Goal: Task Accomplishment & Management: Use online tool/utility

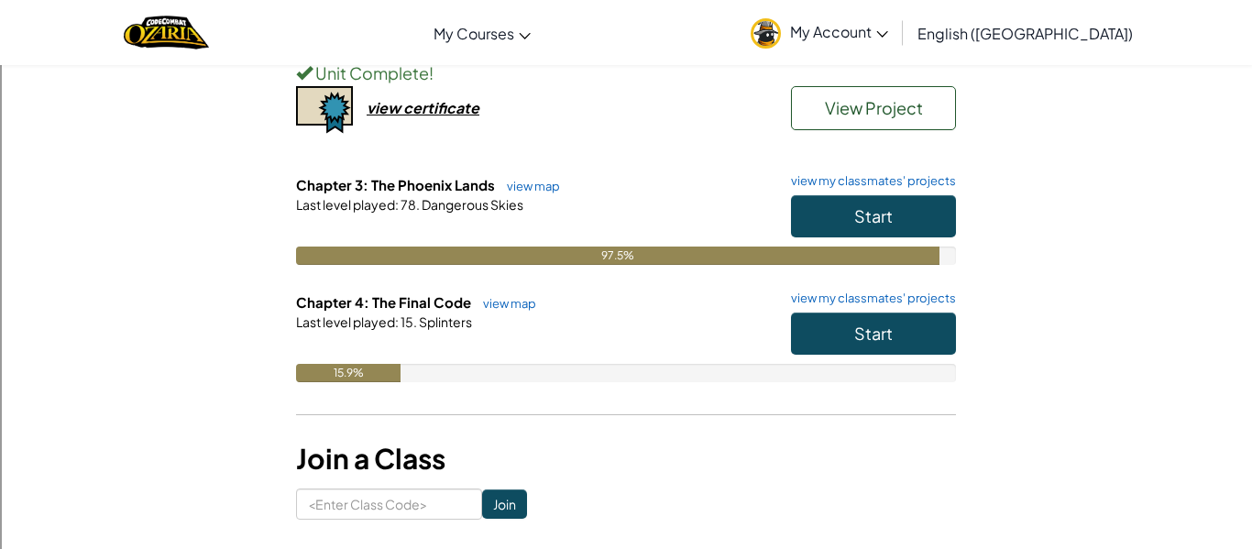
scroll to position [380, 0]
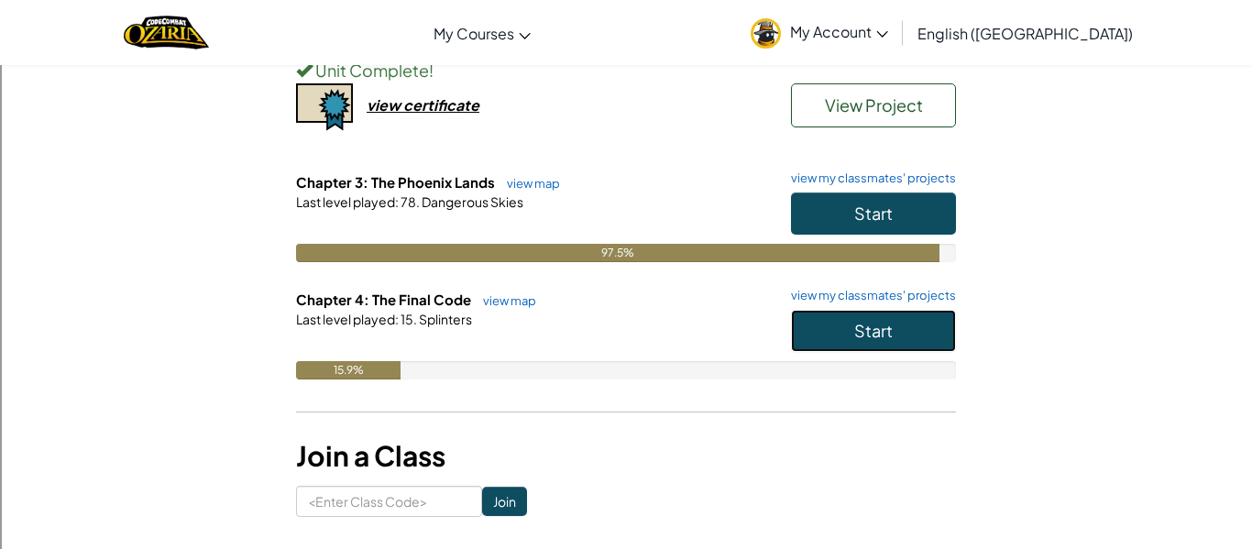
click at [841, 343] on button "Start" at bounding box center [873, 331] width 165 height 42
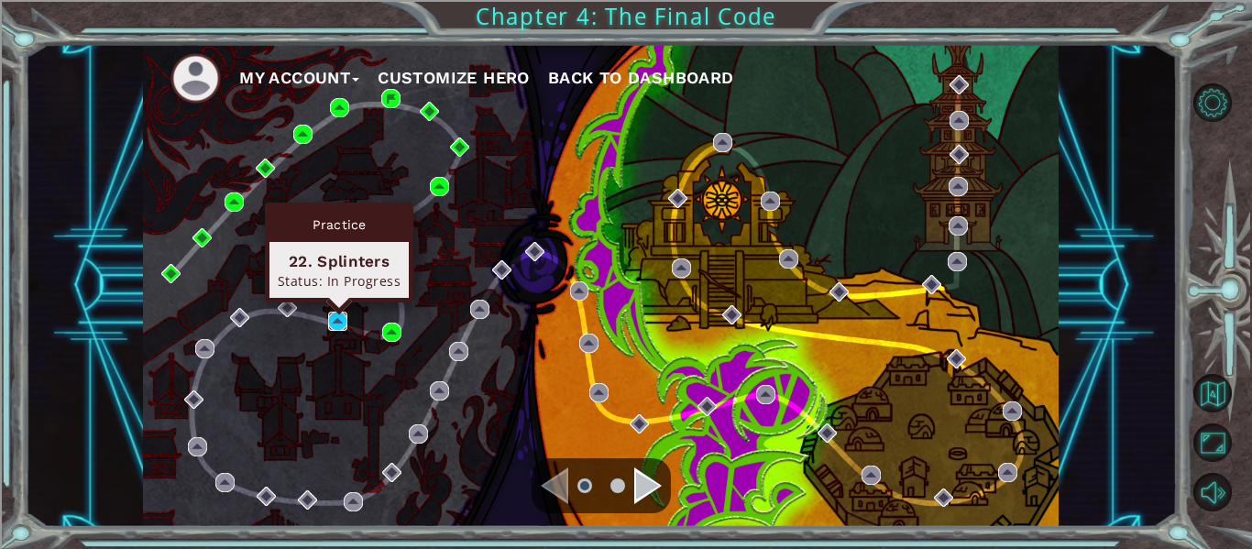
click at [343, 316] on img at bounding box center [337, 321] width 19 height 19
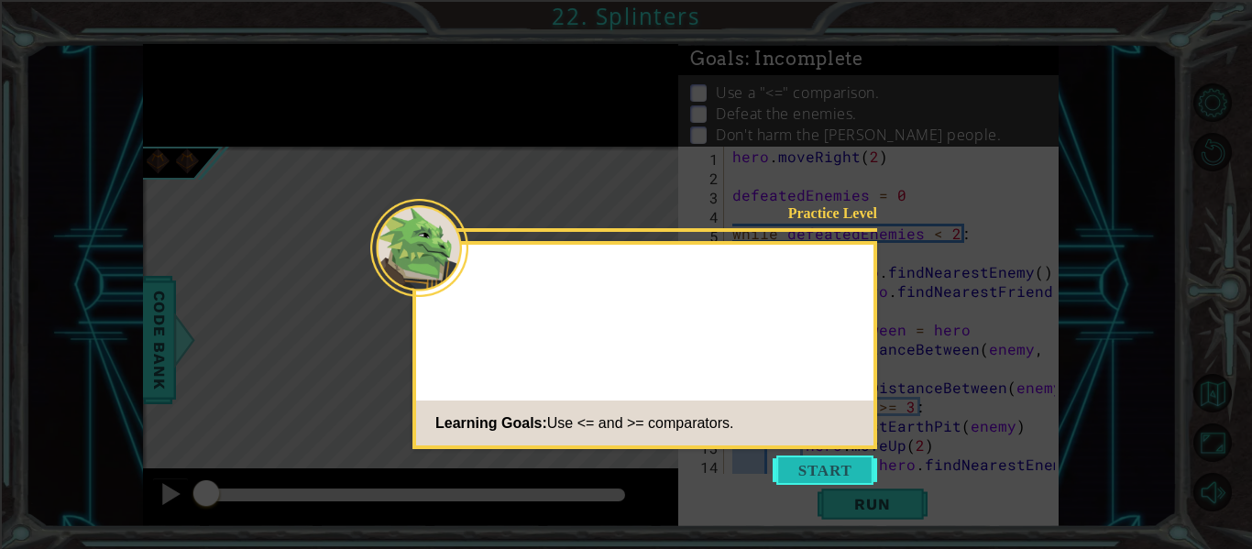
click at [807, 452] on icon at bounding box center [626, 274] width 1252 height 549
click at [809, 459] on button "Start" at bounding box center [824, 469] width 104 height 29
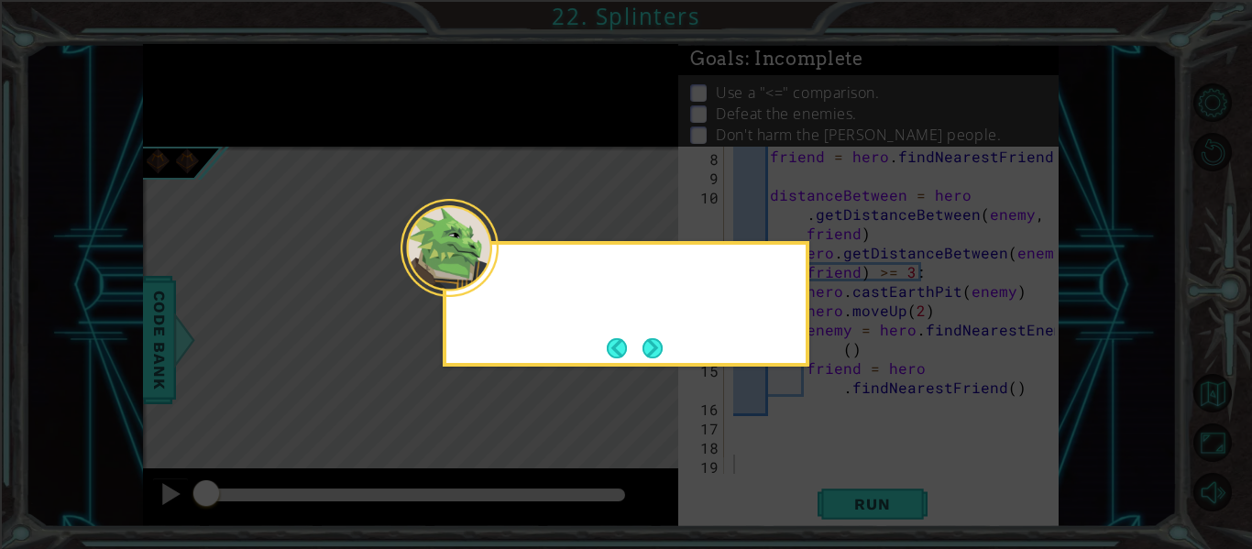
scroll to position [135, 0]
click at [656, 338] on button "Next" at bounding box center [652, 348] width 20 height 20
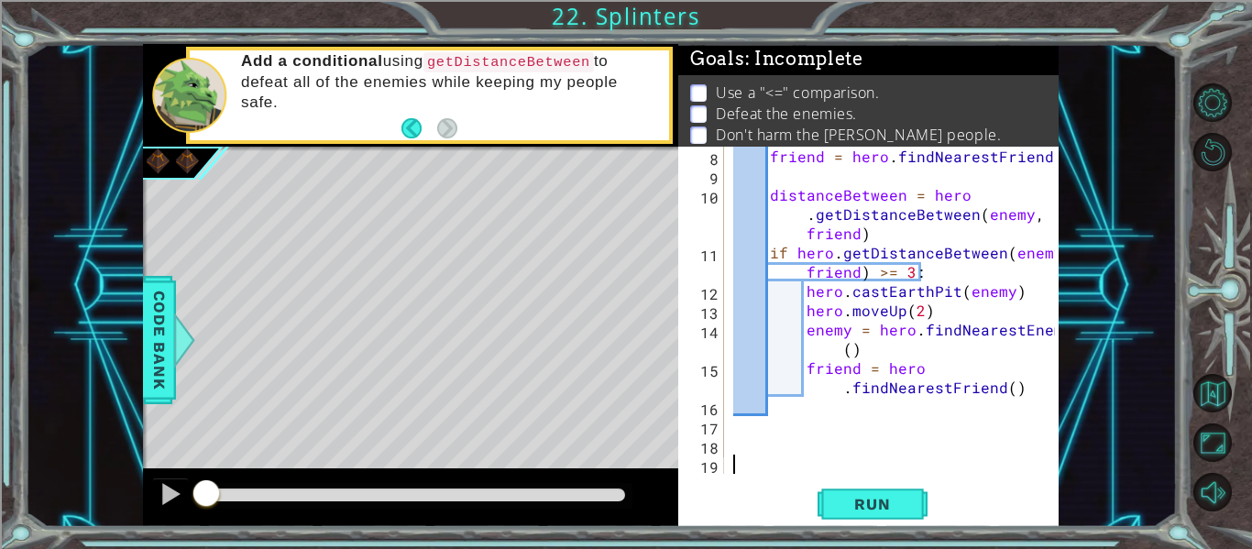
click at [897, 312] on div "friend = hero . findNearestFriend ( ) distanceBetween = hero . getDistanceBetwe…" at bounding box center [896, 330] width 334 height 366
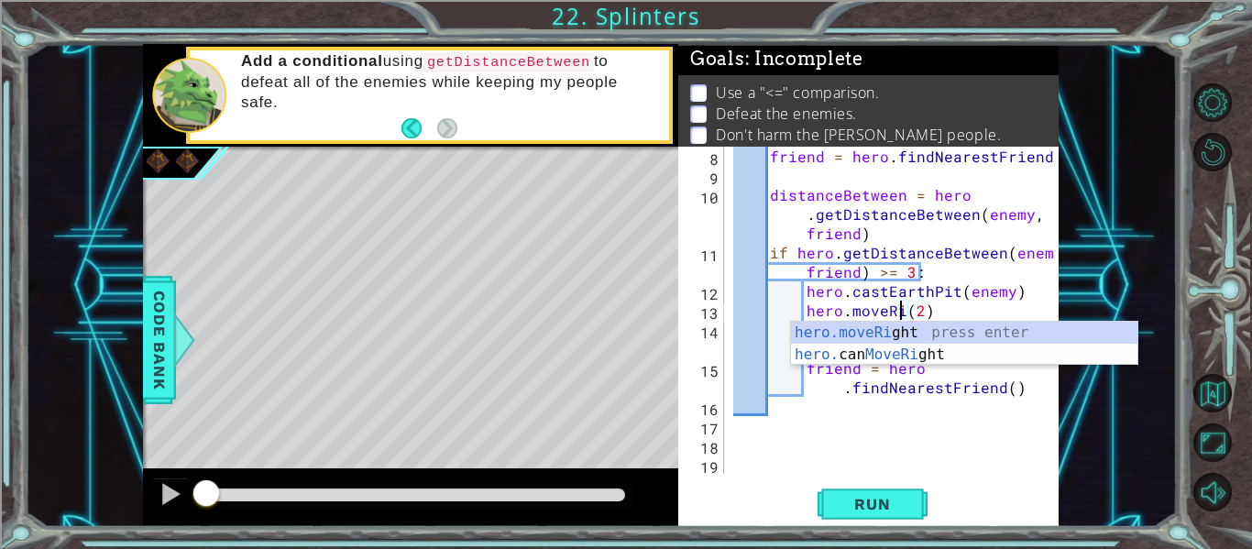
type textarea "hero.moveRight(2)"
click at [935, 421] on div "friend = hero . findNearestFriend ( ) distanceBetween = hero . getDistanceBetwe…" at bounding box center [896, 330] width 334 height 366
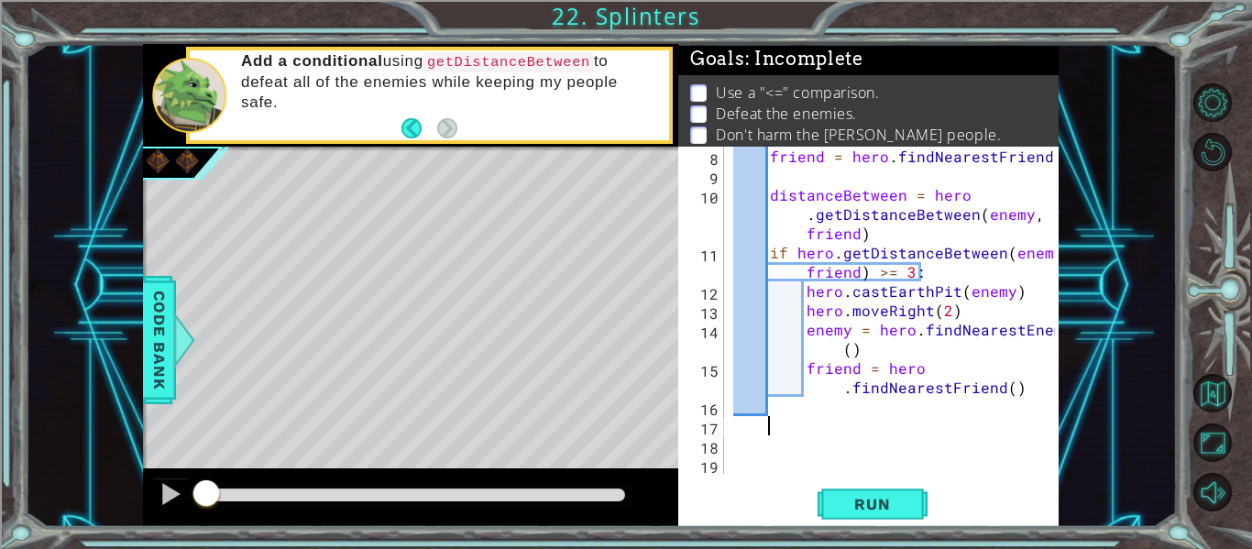
scroll to position [0, 1]
click at [877, 507] on span "Run" at bounding box center [872, 504] width 72 height 18
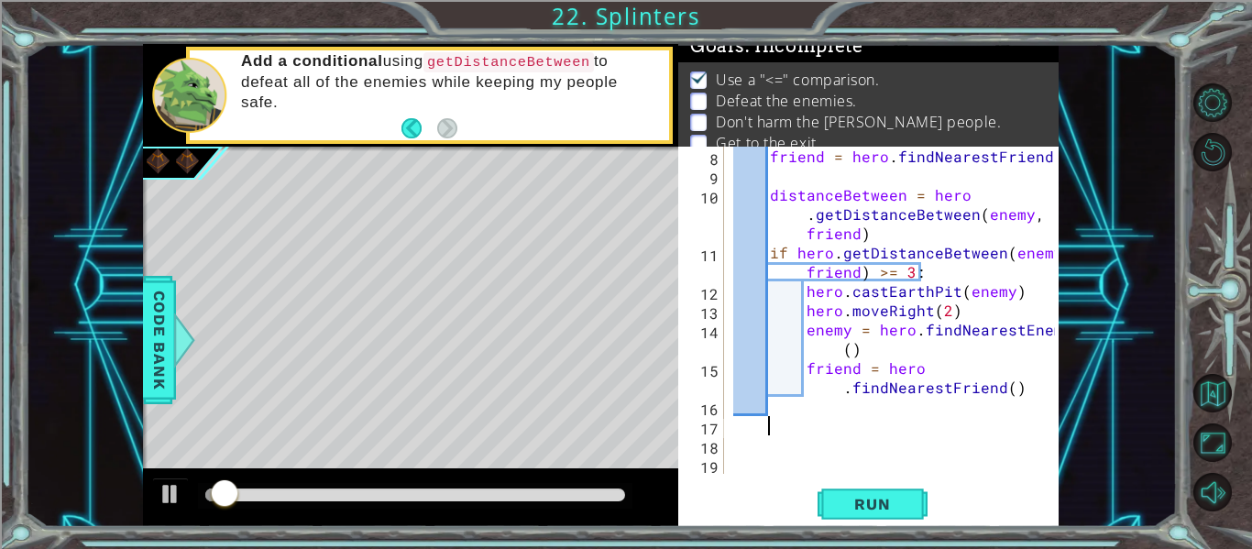
scroll to position [15, 0]
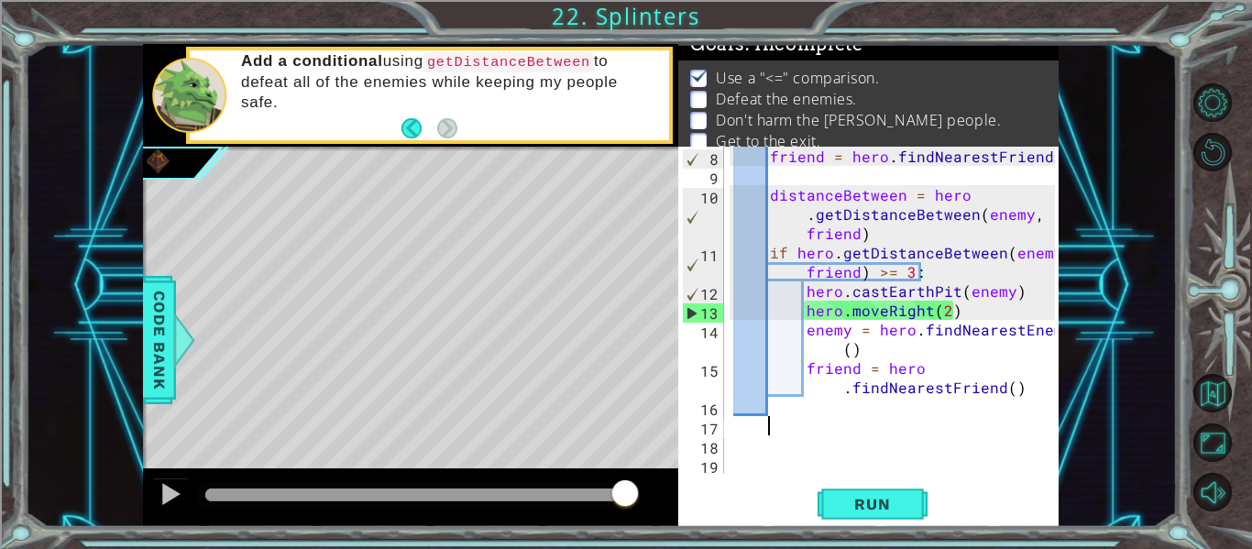
click at [1024, 386] on div "friend = hero . findNearestFriend ( ) distanceBetween = hero . getDistanceBetwe…" at bounding box center [896, 330] width 334 height 366
click at [968, 318] on div "friend = hero . findNearestFriend ( ) distanceBetween = hero . getDistanceBetwe…" at bounding box center [896, 330] width 334 height 366
type textarea "hero.moveRight(2)"
click at [161, 343] on span "Code Bank" at bounding box center [159, 340] width 29 height 112
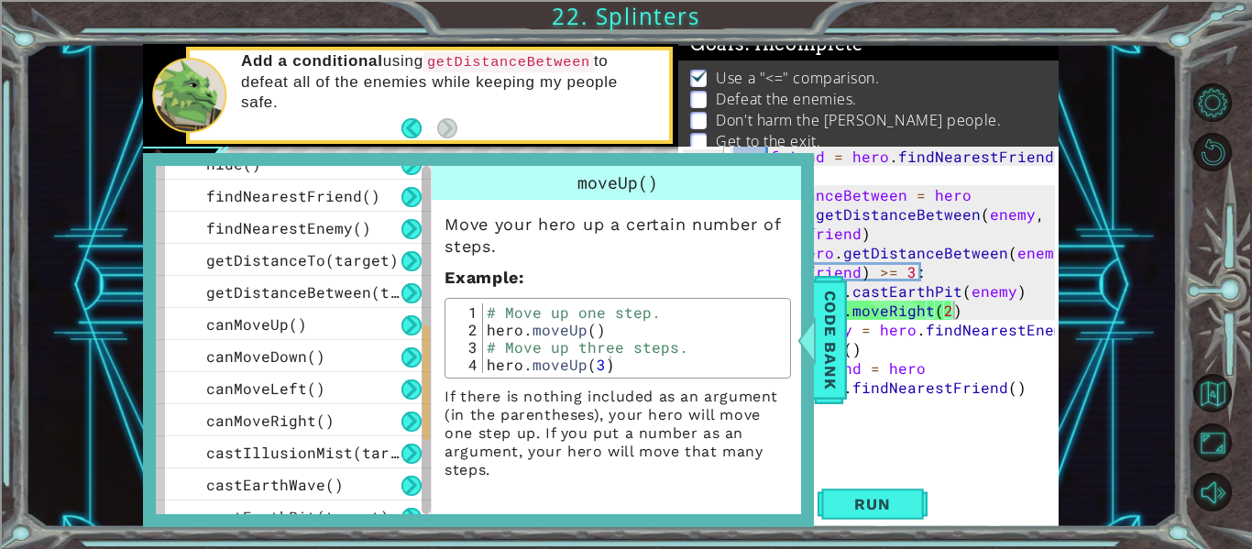
scroll to position [529, 0]
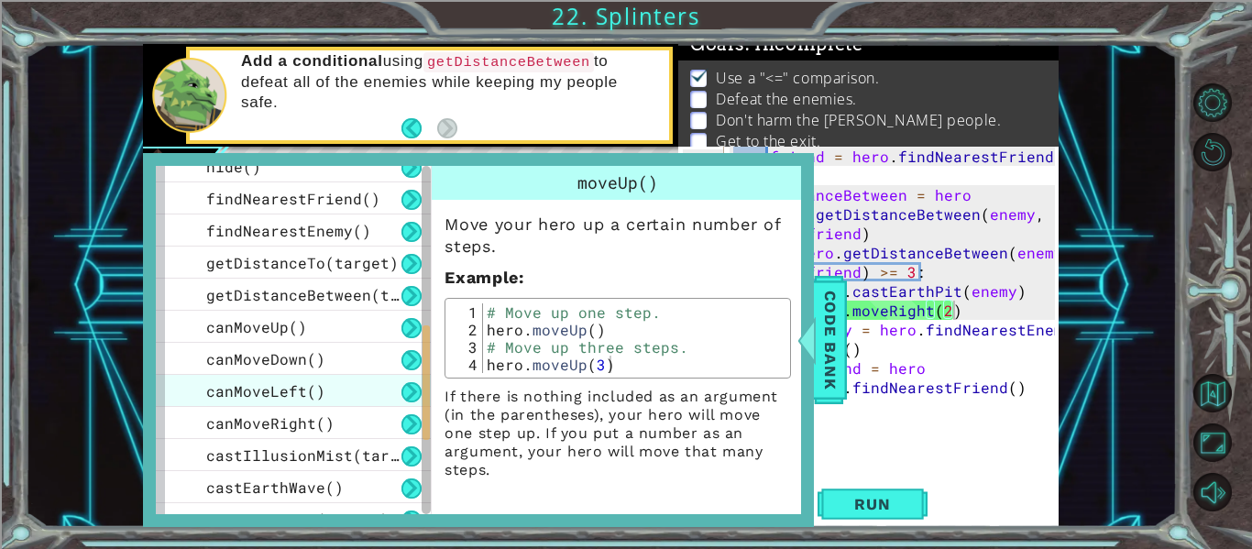
click at [281, 376] on div "canMoveLeft()" at bounding box center [293, 391] width 275 height 32
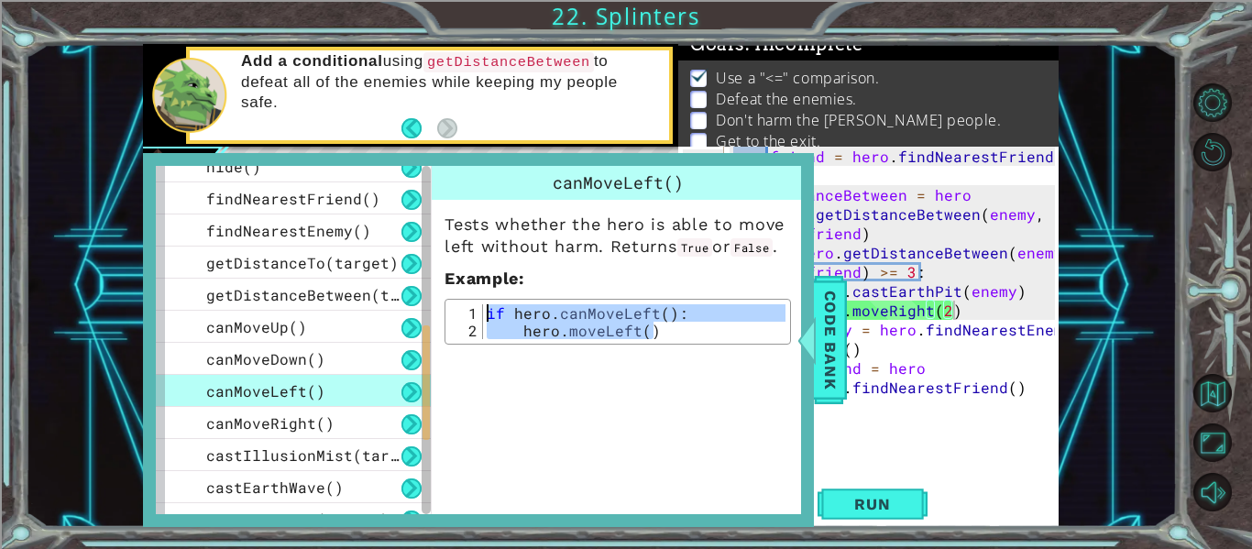
drag, startPoint x: 659, startPoint y: 354, endPoint x: 487, endPoint y: 337, distance: 173.0
click at [487, 337] on div "if hero . canMoveLeft ( ) : hero . moveLeft ( )" at bounding box center [634, 339] width 302 height 70
type textarea "if hero.canMoveLeft(): hero.moveLeft()"
click at [928, 367] on div "friend = hero . findNearestFriend ( ) distanceBetween = hero . getDistanceBetwe…" at bounding box center [896, 330] width 334 height 366
click at [907, 331] on div "friend = hero . findNearestFriend ( ) distanceBetween = hero . getDistanceBetwe…" at bounding box center [896, 330] width 334 height 366
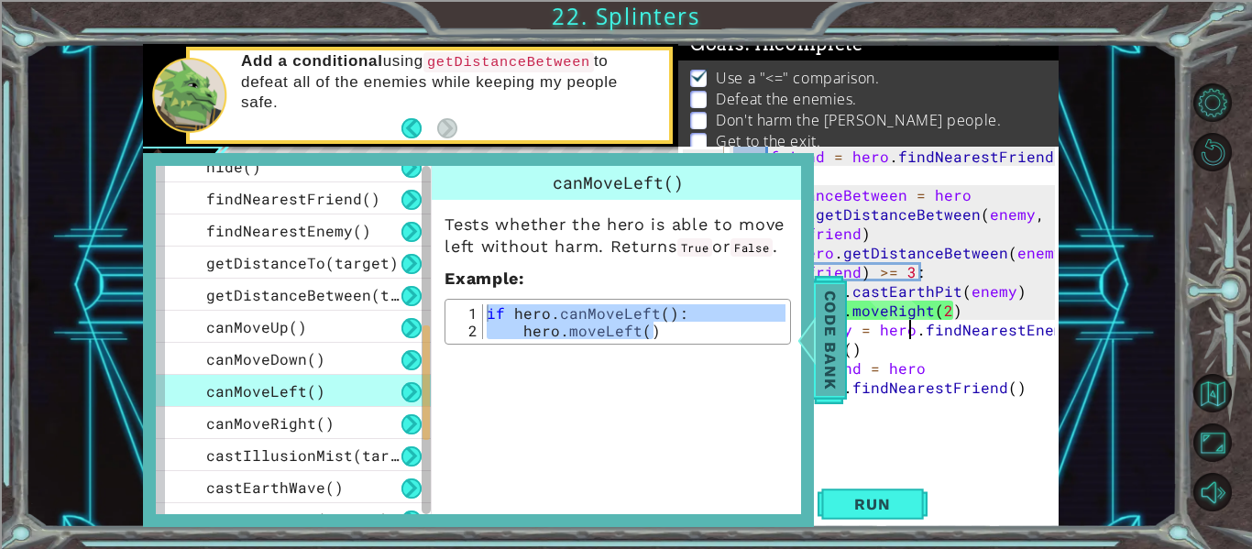
click at [826, 324] on span "Code Bank" at bounding box center [829, 340] width 29 height 112
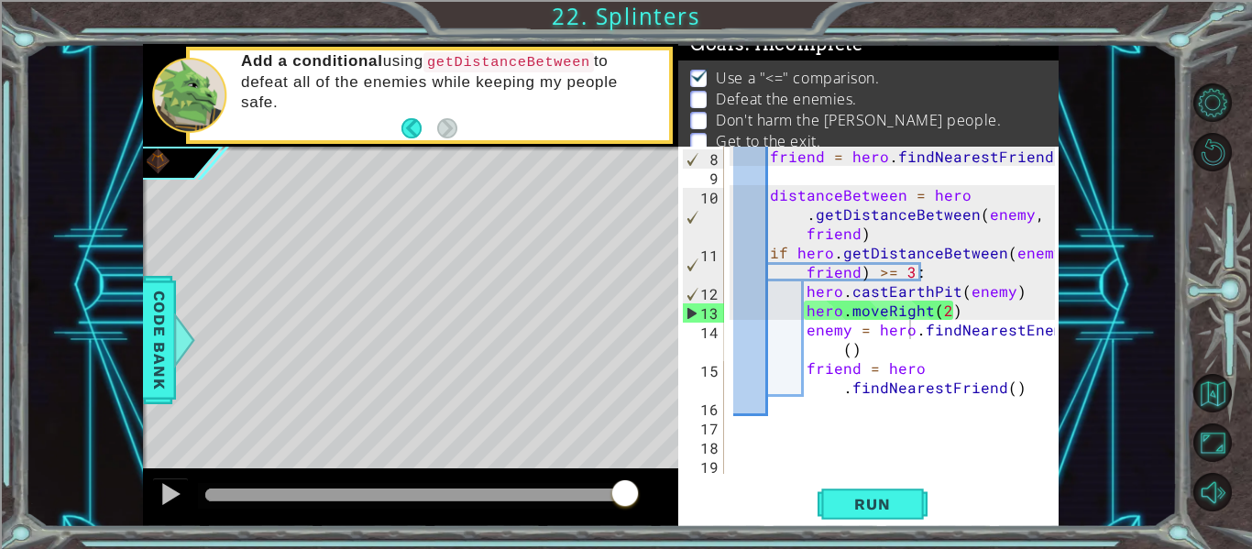
click at [922, 335] on div "friend = hero . findNearestFriend ( ) distanceBetween = hero . getDistanceBetwe…" at bounding box center [896, 330] width 334 height 366
click at [970, 311] on div "friend = hero . findNearestFriend ( ) distanceBetween = hero . getDistanceBetwe…" at bounding box center [896, 330] width 334 height 366
click at [1021, 390] on div "friend = hero . findNearestFriend ( ) distanceBetween = hero . getDistanceBetwe…" at bounding box center [896, 330] width 334 height 366
type textarea "friend = hero.findNearestFriend()"
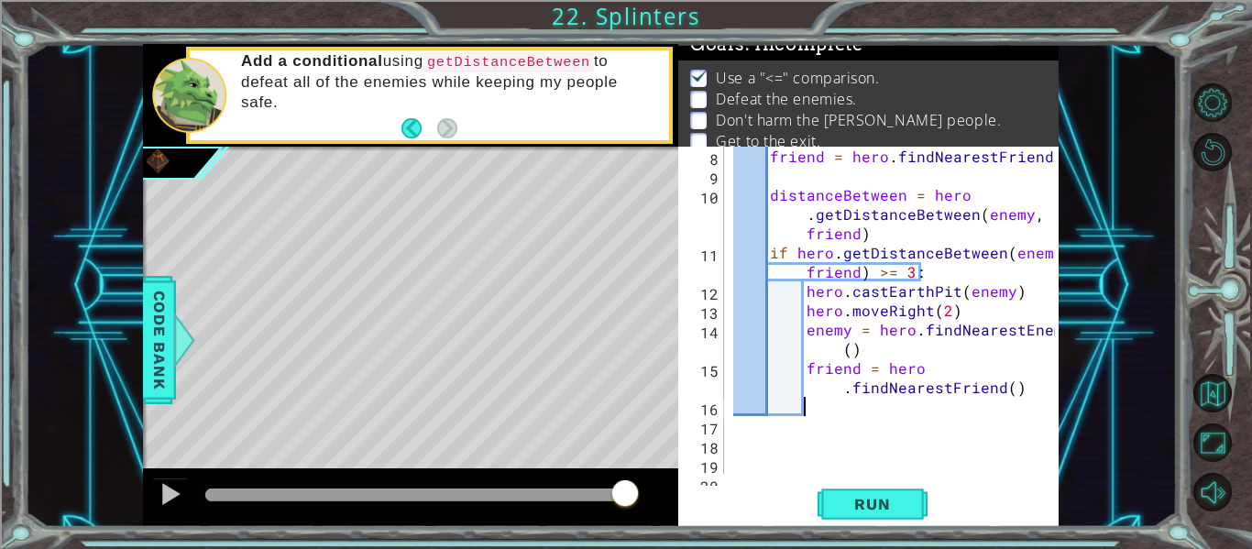
paste textarea "hero.moveLeft()"
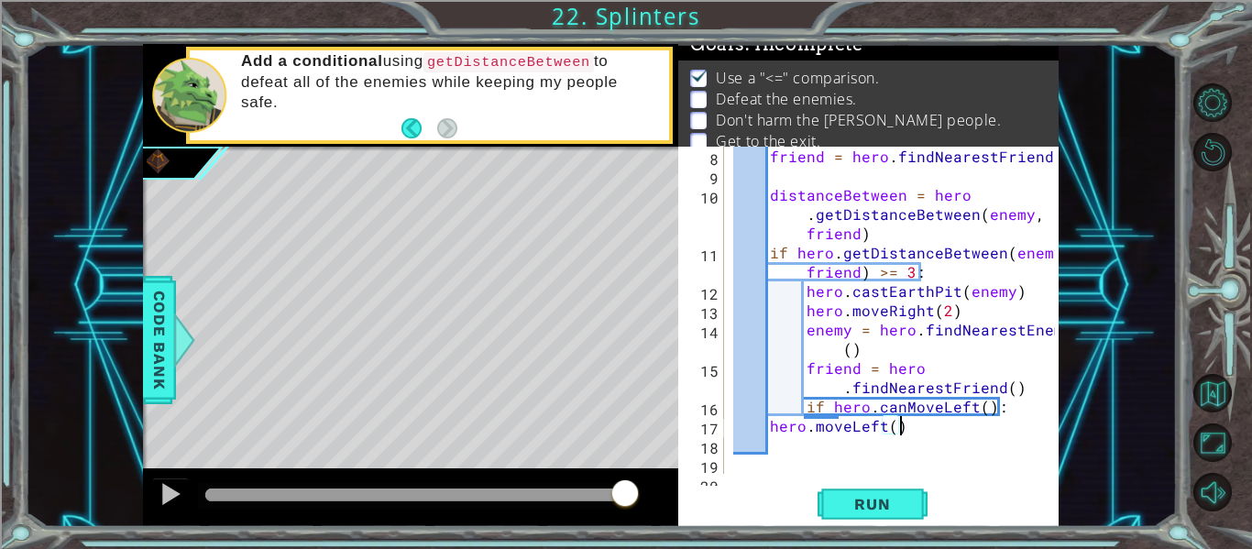
click at [769, 426] on div "friend = hero . findNearestFriend ( ) distanceBetween = hero . getDistanceBetwe…" at bounding box center [896, 330] width 334 height 366
click at [804, 405] on div "friend = hero . findNearestFriend ( ) distanceBetween = hero . getDistanceBetwe…" at bounding box center [896, 330] width 334 height 366
click at [866, 498] on span "Run" at bounding box center [872, 504] width 72 height 18
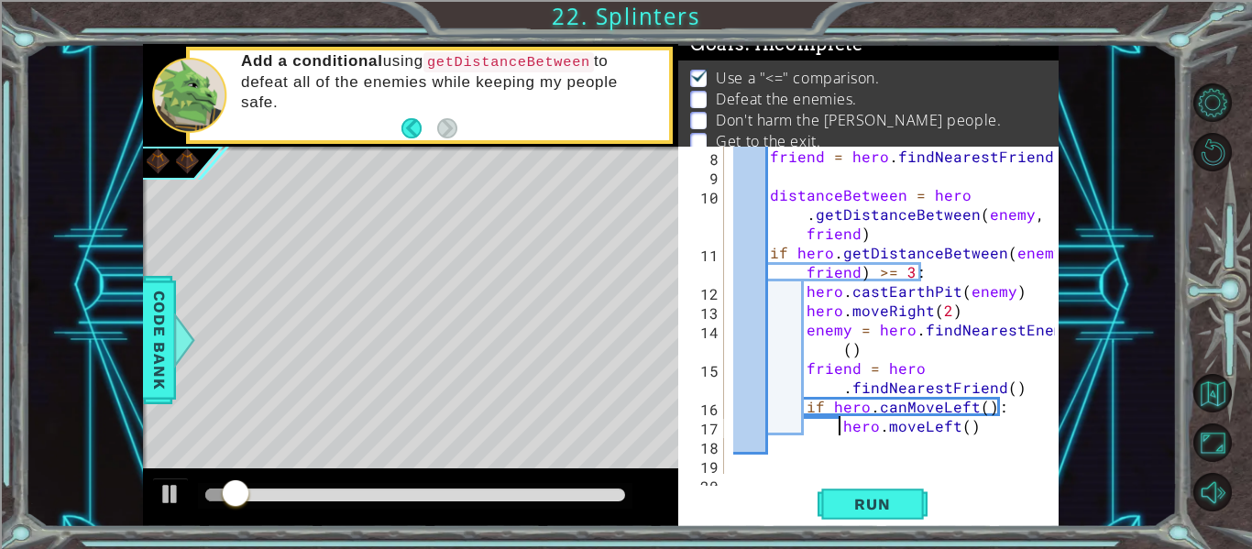
click at [822, 426] on div "friend = hero . findNearestFriend ( ) distanceBetween = hero . getDistanceBetwe…" at bounding box center [896, 330] width 334 height 366
click at [871, 430] on div "friend = hero . findNearestFriend ( ) distanceBetween = hero . getDistanceBetwe…" at bounding box center [896, 330] width 334 height 366
click at [148, 498] on div at bounding box center [410, 497] width 535 height 59
click at [166, 494] on div at bounding box center [171, 494] width 24 height 24
click at [999, 435] on div "friend = hero . findNearestFriend ( ) distanceBetween = hero . getDistanceBetwe…" at bounding box center [896, 330] width 334 height 366
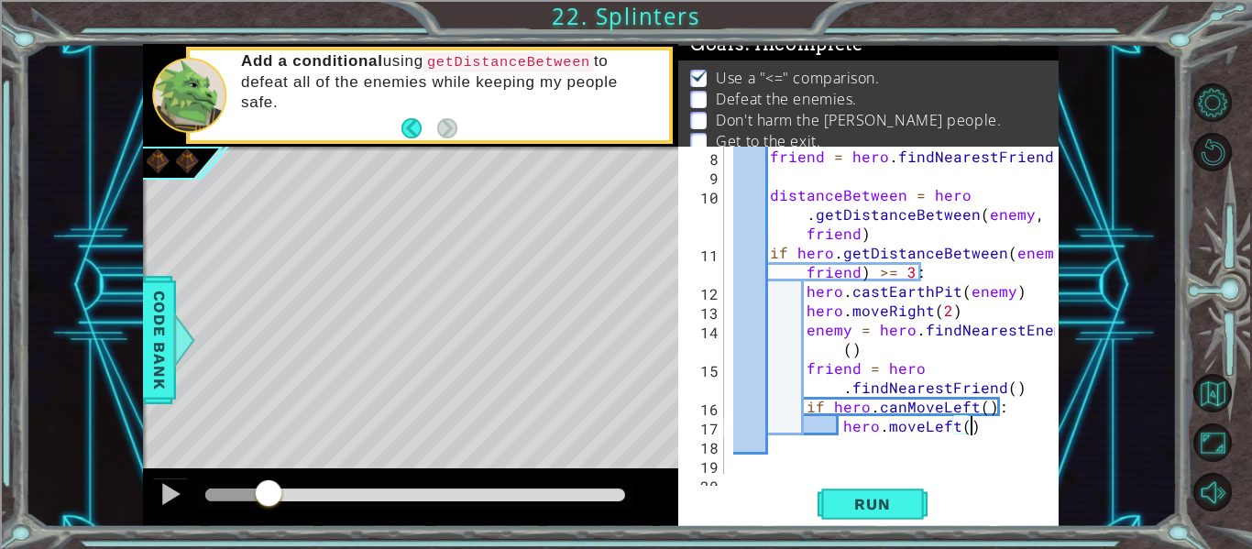
click at [985, 431] on div "friend = hero . findNearestFriend ( ) distanceBetween = hero . getDistanceBetwe…" at bounding box center [896, 330] width 334 height 366
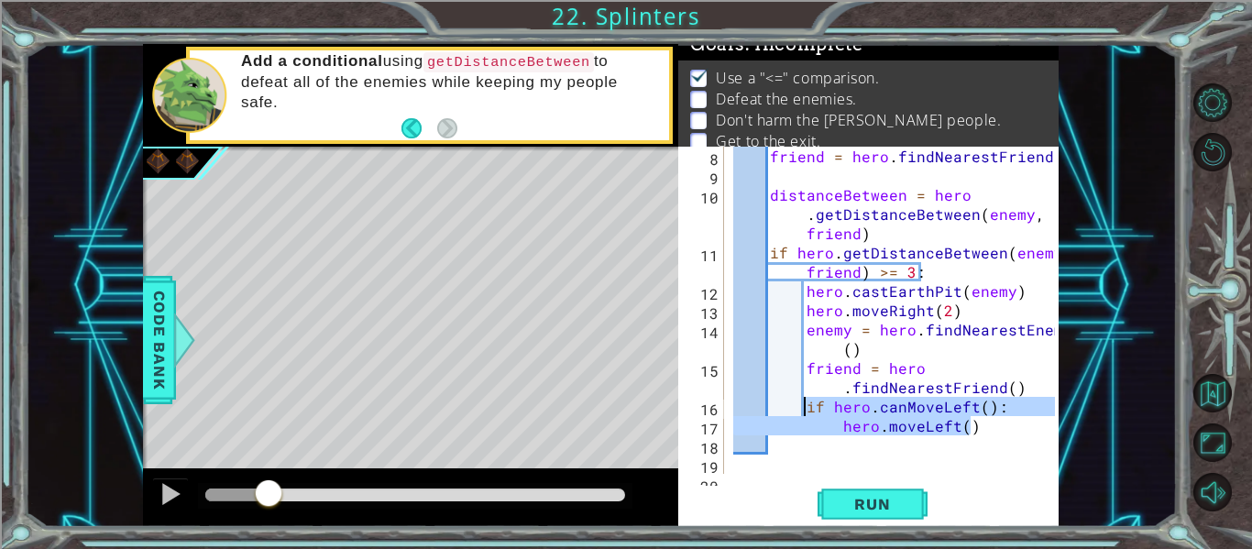
drag, startPoint x: 985, startPoint y: 431, endPoint x: 802, endPoint y: 406, distance: 184.9
click at [802, 406] on div "friend = hero . findNearestFriend ( ) distanceBetween = hero . getDistanceBetwe…" at bounding box center [896, 330] width 334 height 366
click at [1001, 432] on div "friend = hero . findNearestFriend ( ) distanceBetween = hero . getDistanceBetwe…" at bounding box center [891, 310] width 325 height 327
type textarea "hero.moveLeft()"
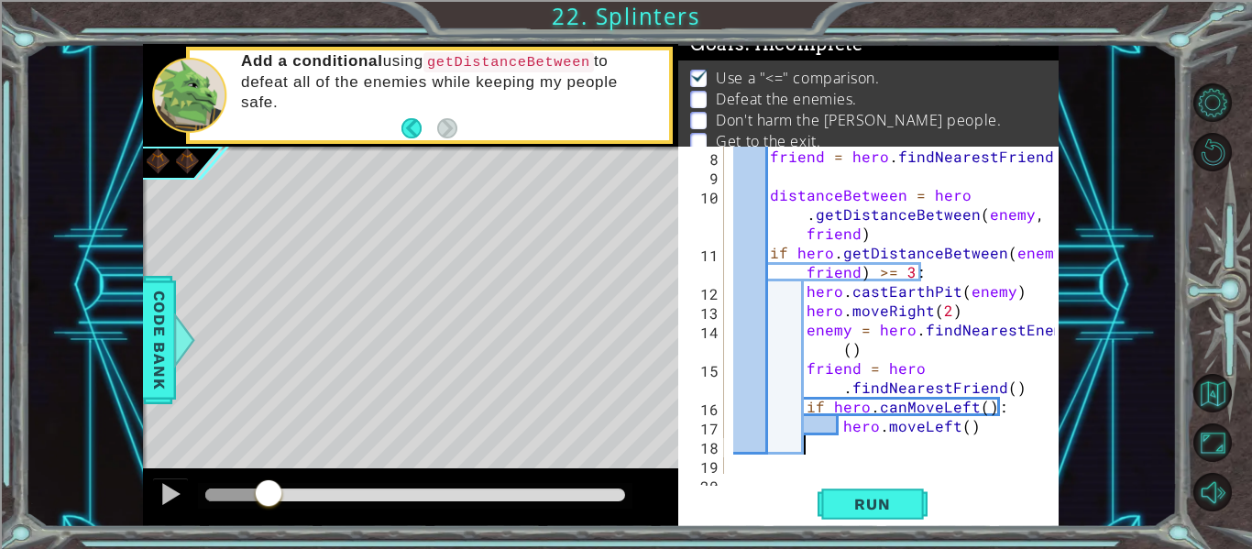
paste textarea "hero.moveLeft()"
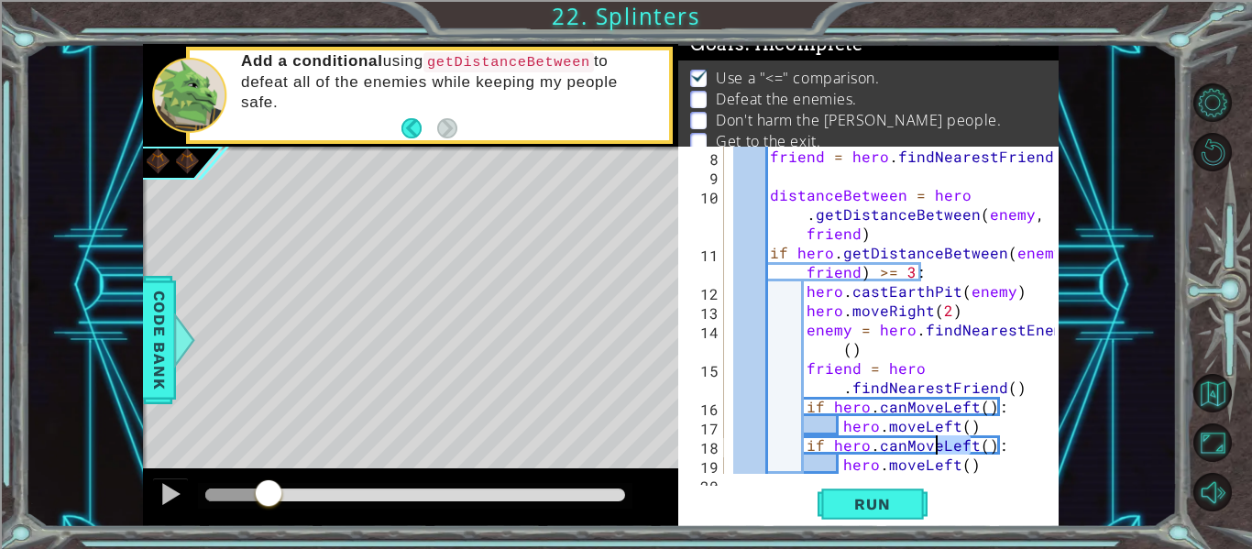
drag, startPoint x: 969, startPoint y: 448, endPoint x: 935, endPoint y: 446, distance: 33.9
click at [935, 446] on div "friend = hero . findNearestFriend ( ) distanceBetween = hero . getDistanceBetwe…" at bounding box center [896, 330] width 334 height 366
click at [988, 471] on div "friend = hero . findNearestFriend ( ) distanceBetween = hero . getDistanceBetwe…" at bounding box center [896, 330] width 334 height 366
click at [968, 407] on div "friend = hero . findNearestFriend ( ) distanceBetween = hero . getDistanceBetwe…" at bounding box center [896, 330] width 334 height 366
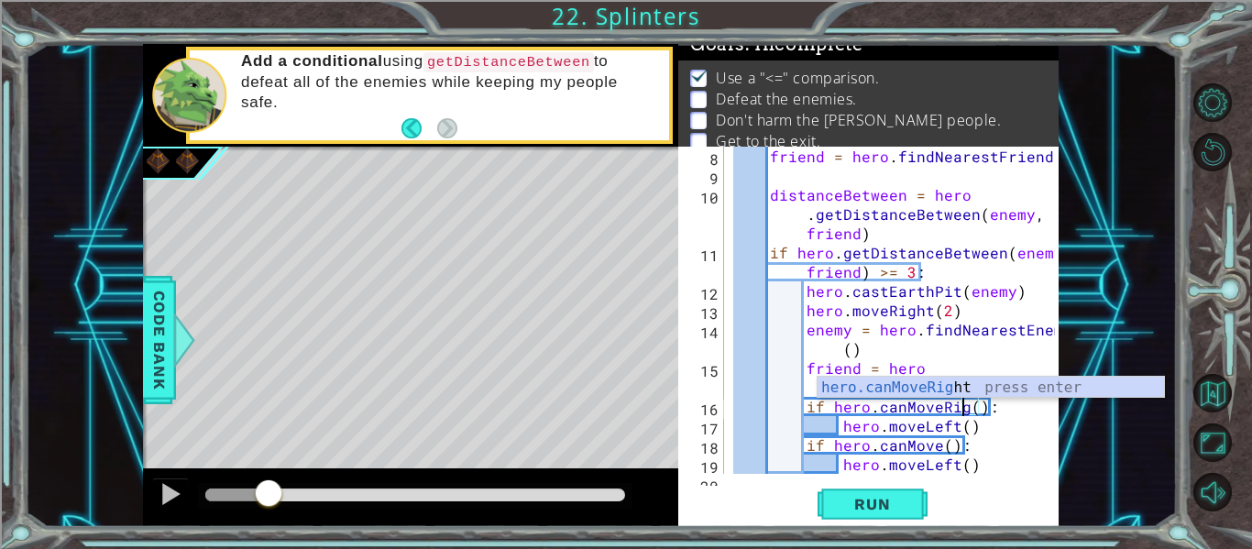
scroll to position [0, 16]
click at [984, 421] on div "friend = hero . findNearestFriend ( ) distanceBetween = hero . getDistanceBetwe…" at bounding box center [896, 330] width 334 height 366
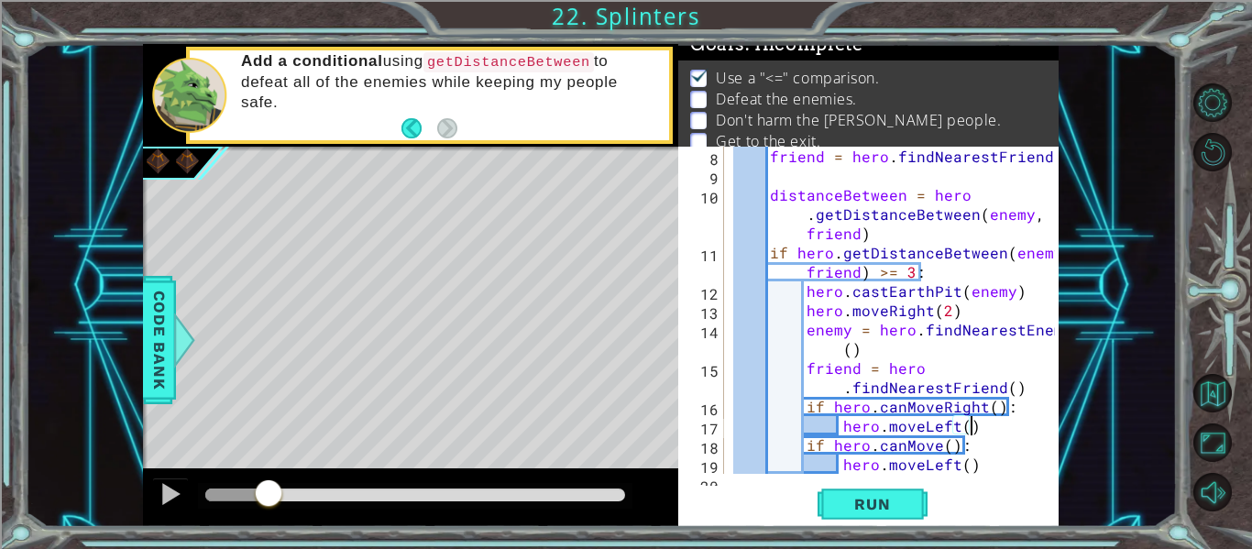
scroll to position [0, 14]
click at [948, 422] on div "friend = hero . findNearestFriend ( ) distanceBetween = hero . getDistanceBetwe…" at bounding box center [896, 330] width 334 height 366
click at [956, 429] on div "friend = hero . findNearestFriend ( ) distanceBetween = hero . getDistanceBetwe…" at bounding box center [896, 330] width 334 height 366
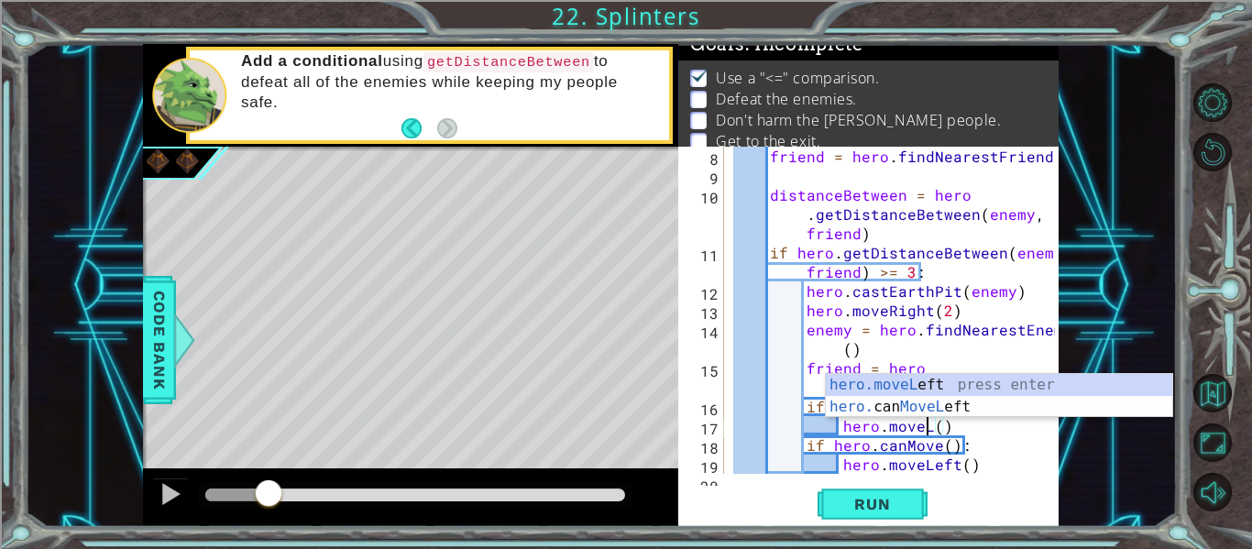
scroll to position [0, 12]
click at [1041, 465] on div at bounding box center [1045, 281] width 18 height 539
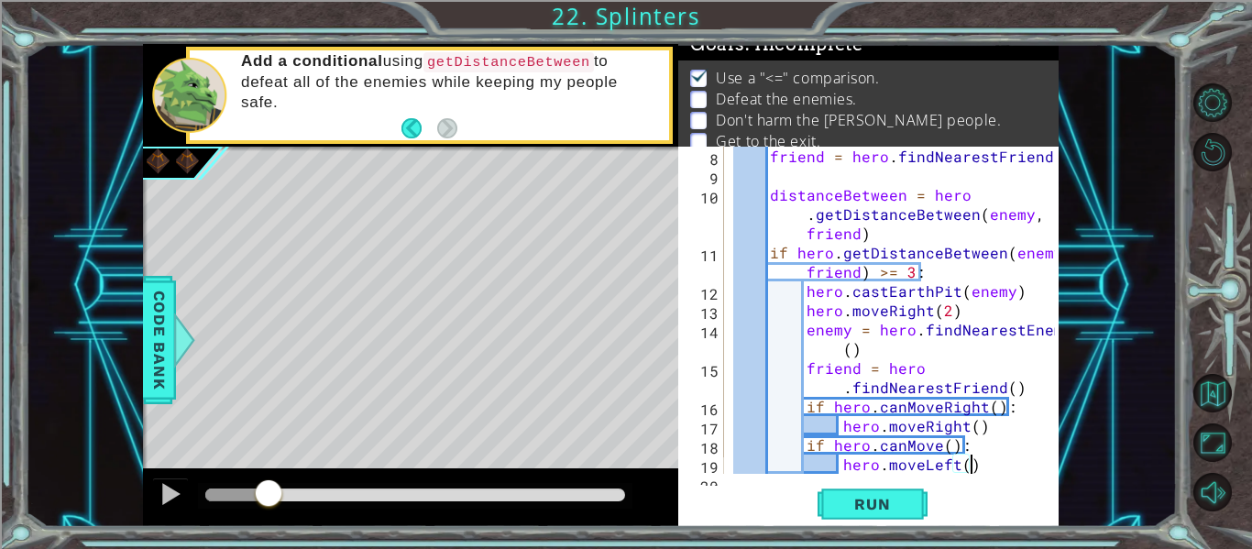
scroll to position [0, 14]
click at [983, 434] on div "friend = hero . findNearestFriend ( ) distanceBetween = hero . getDistanceBetwe…" at bounding box center [896, 330] width 334 height 366
type textarea "hero.moveRight()"
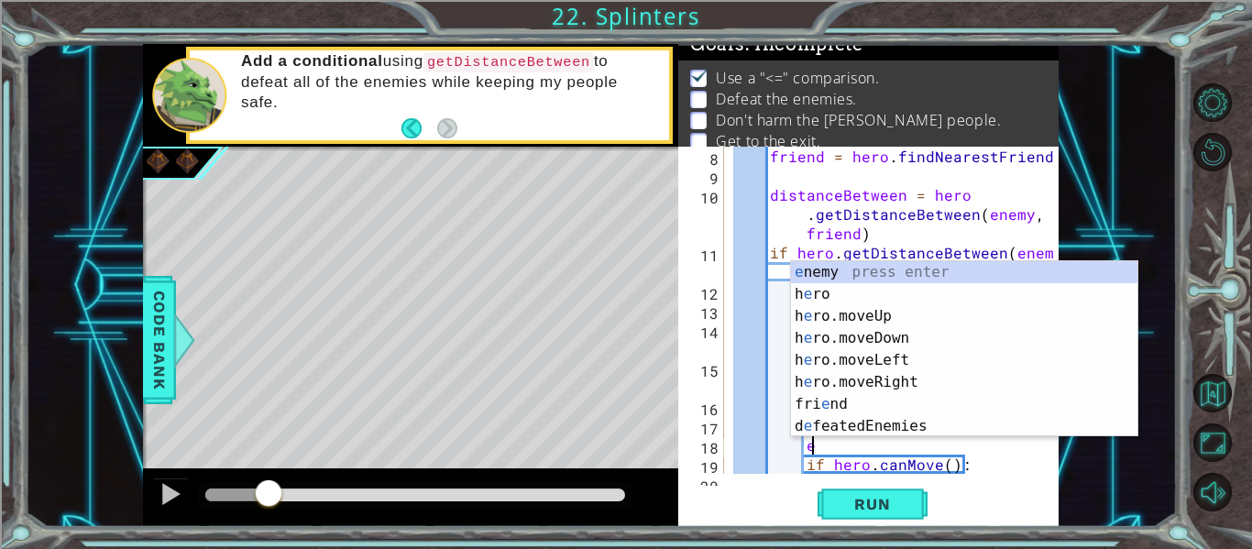
scroll to position [0, 5]
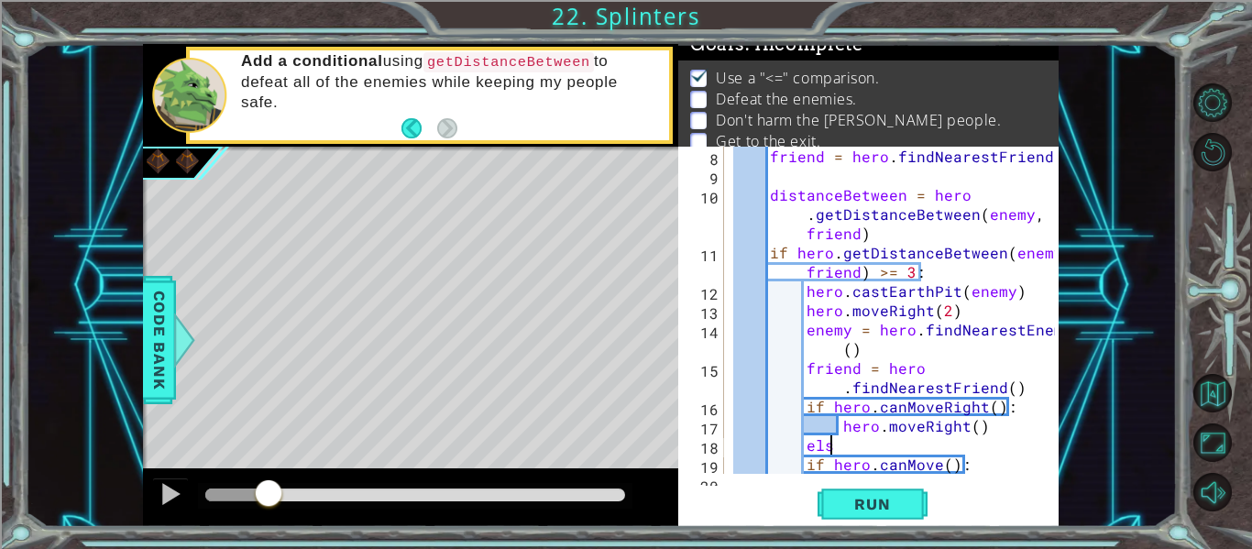
type textarea "else"
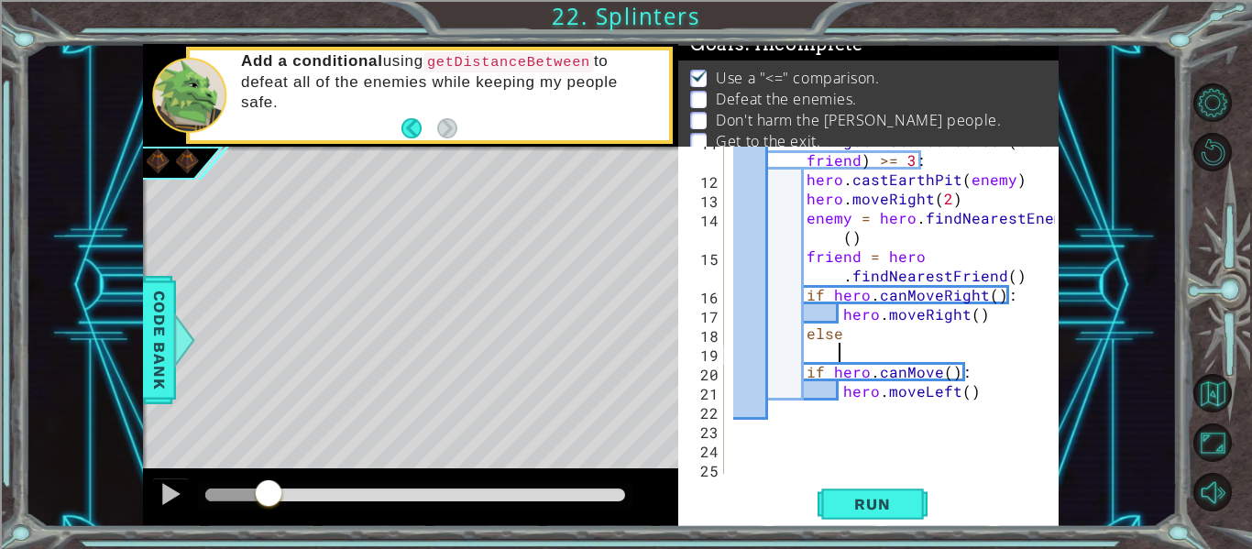
scroll to position [250, 0]
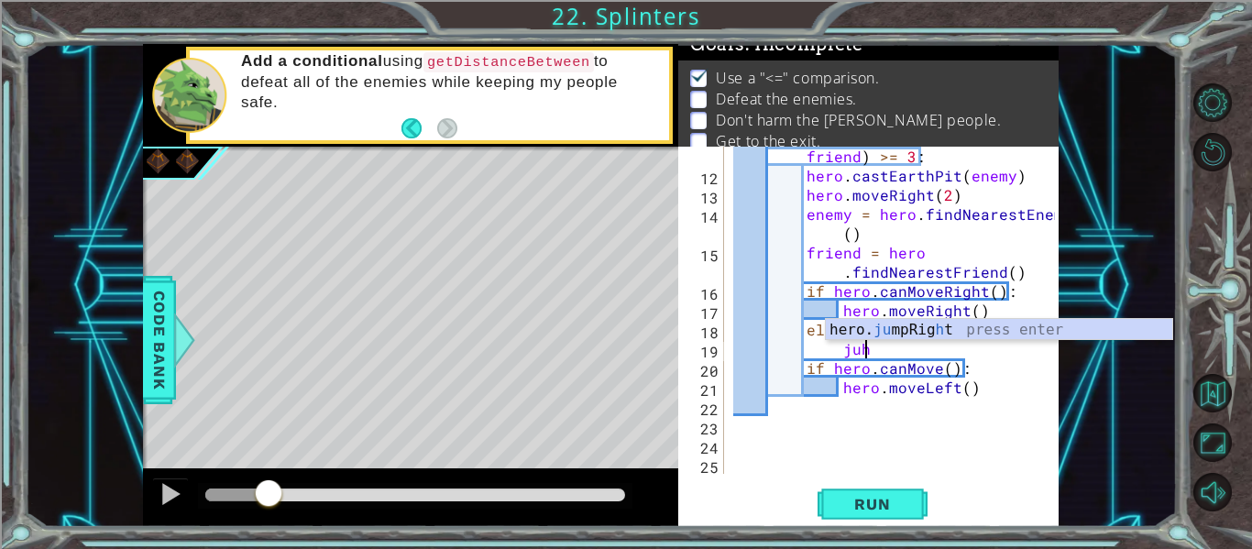
type textarea "j"
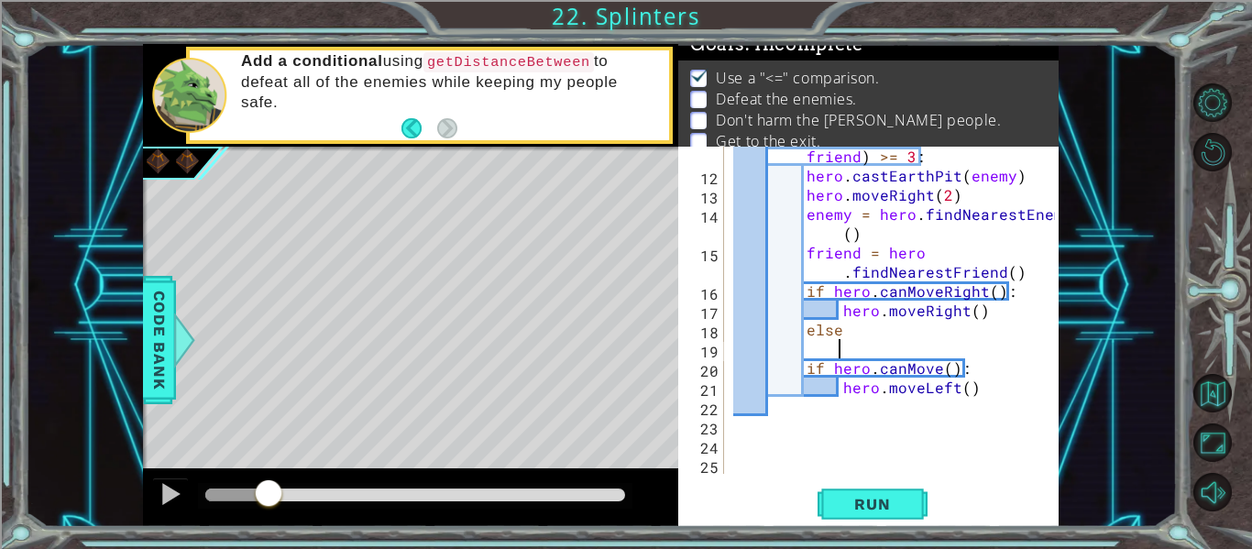
scroll to position [0, 5]
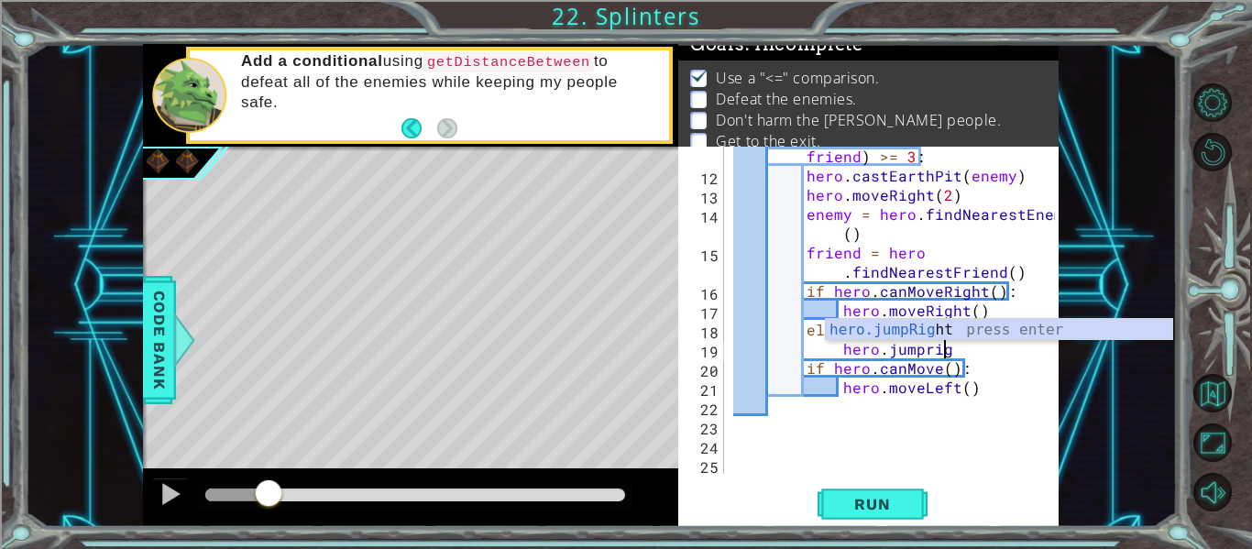
type textarea "hero.jumpright"
click at [939, 334] on div "hero.jumpRight press enter" at bounding box center [999, 352] width 346 height 66
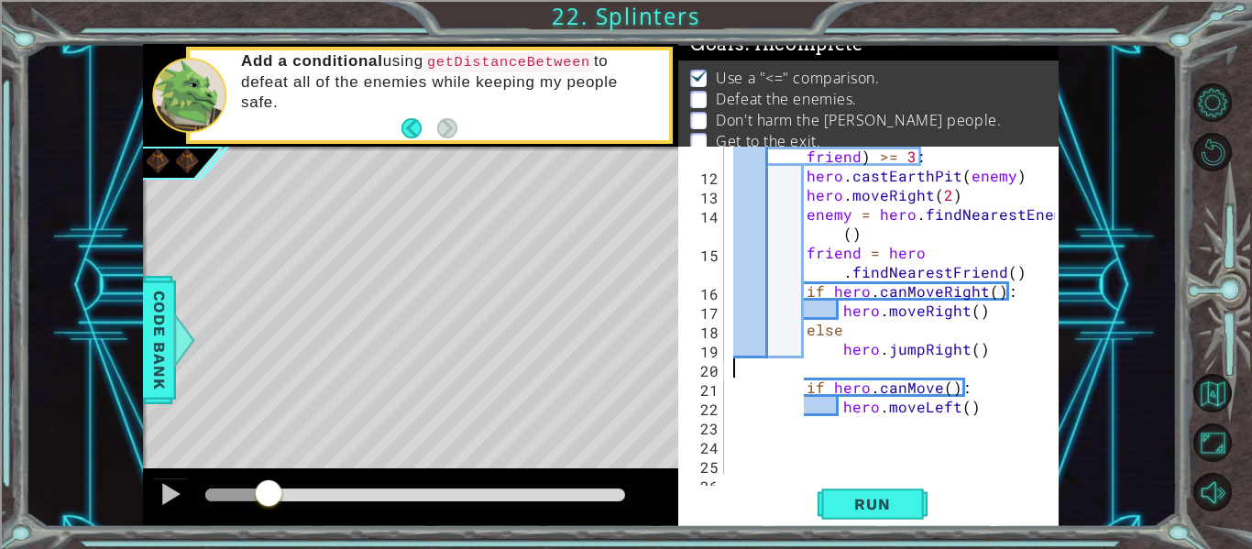
scroll to position [0, 0]
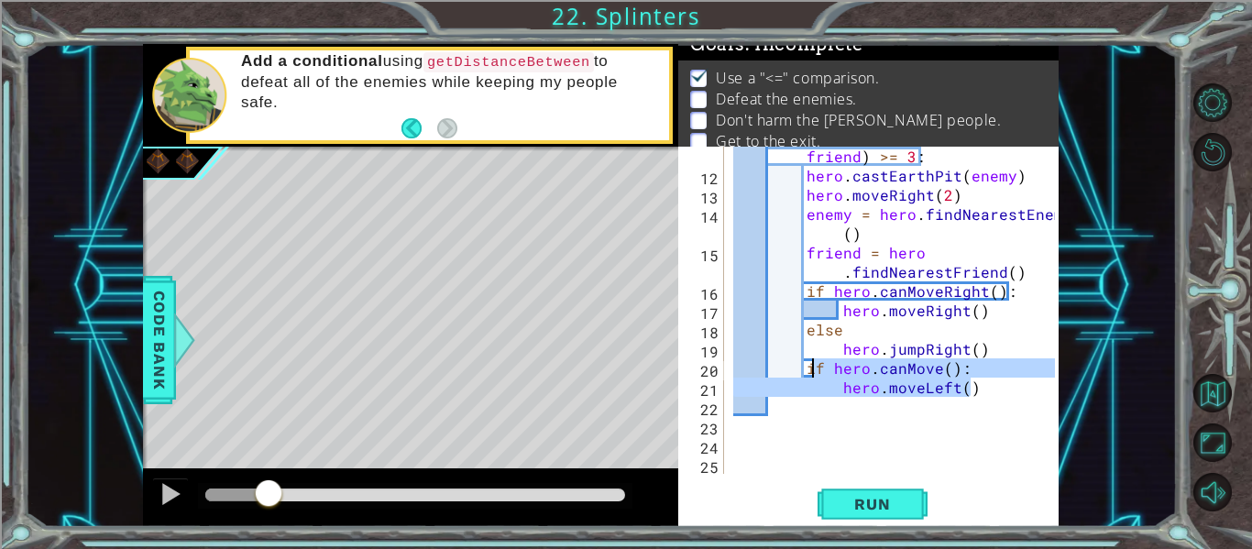
drag, startPoint x: 990, startPoint y: 393, endPoint x: 809, endPoint y: 363, distance: 183.9
click at [809, 363] on div "if hero . getDistanceBetween ( enemy , friend ) >= 3 : hero . castEarthPit ( en…" at bounding box center [896, 319] width 334 height 385
type textarea "i"
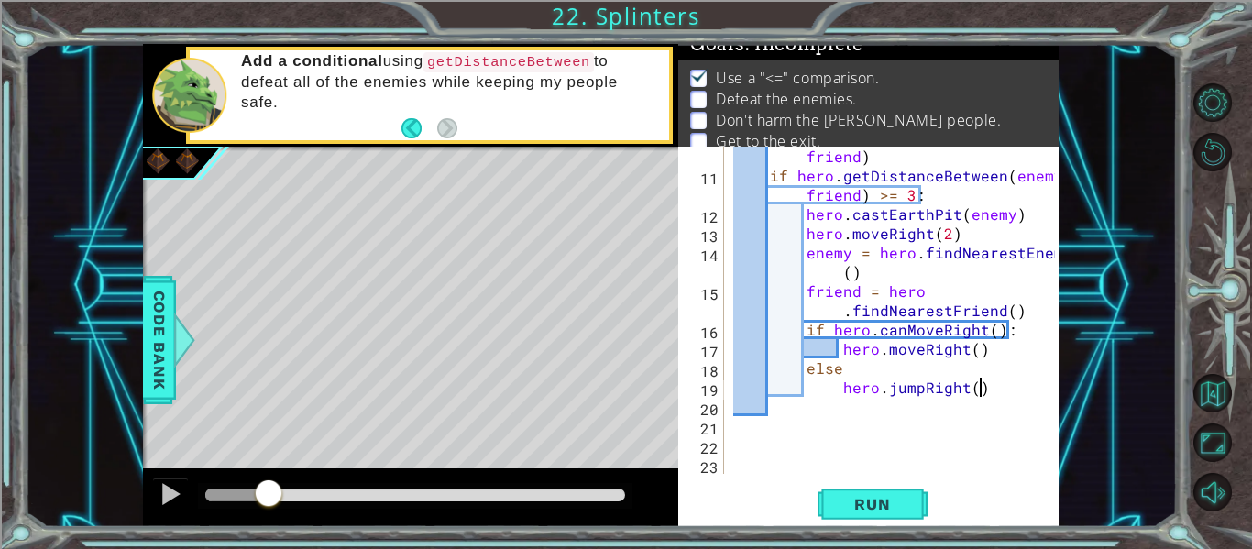
scroll to position [212, 0]
click at [908, 495] on button "Run" at bounding box center [872, 505] width 110 height 38
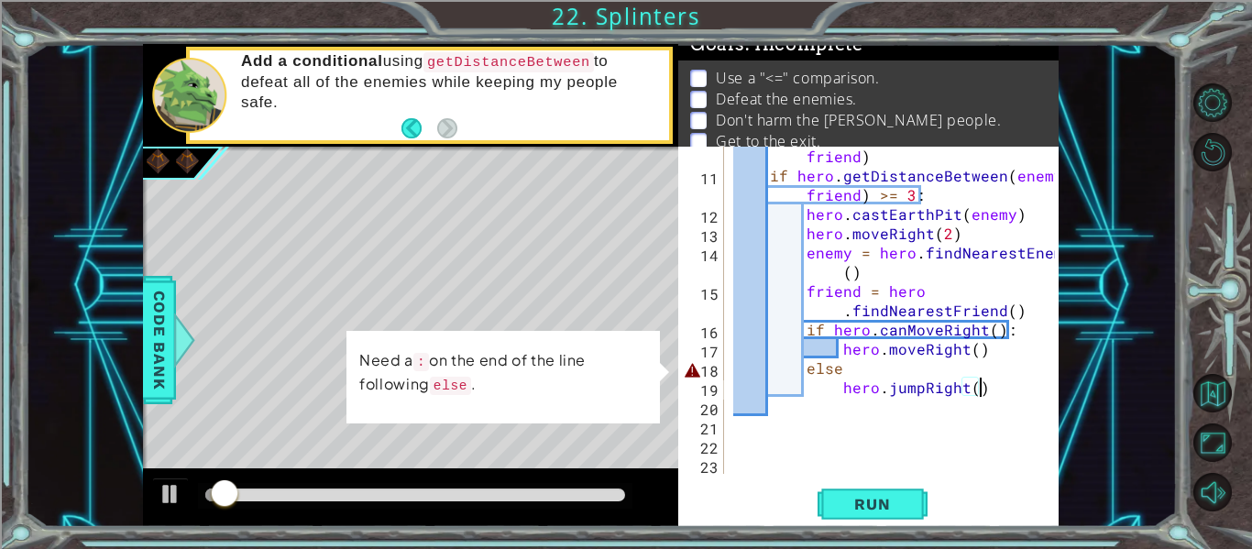
click at [925, 368] on div "distanceBetween = hero . getDistanceBetween ( enemy , friend ) if hero . getDis…" at bounding box center [896, 310] width 334 height 404
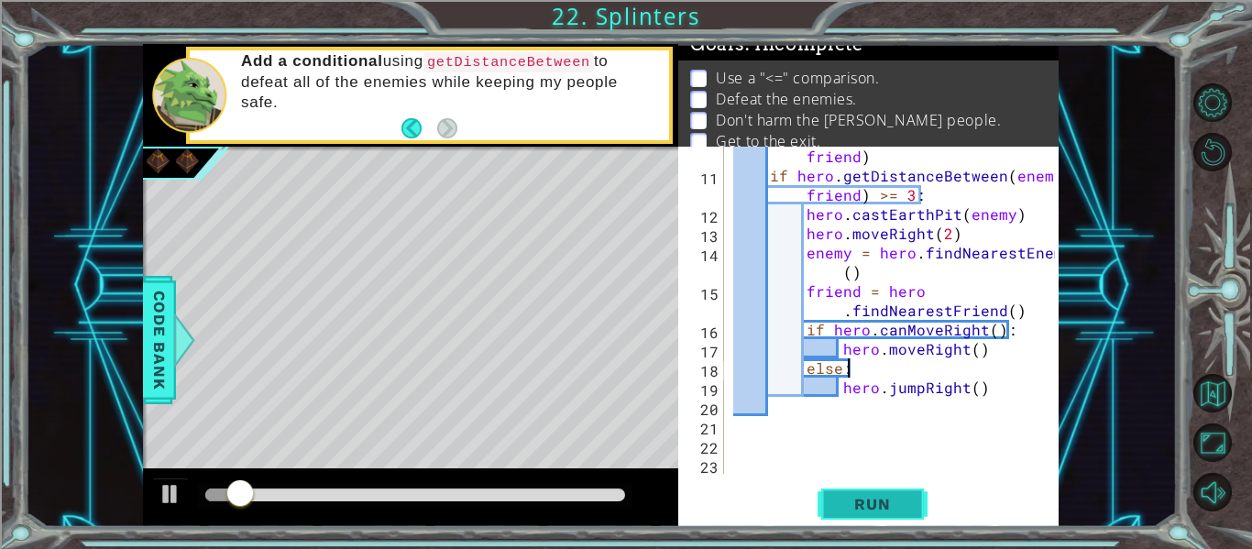
click at [875, 493] on button "Run" at bounding box center [872, 505] width 110 height 38
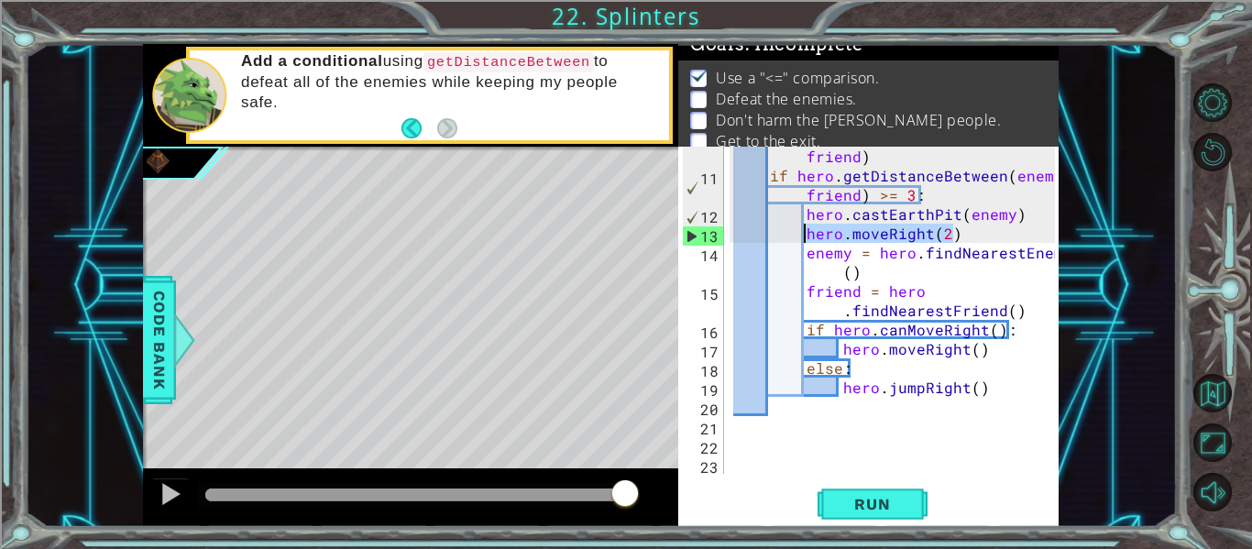
drag, startPoint x: 957, startPoint y: 235, endPoint x: 804, endPoint y: 231, distance: 153.1
click at [804, 231] on div "distanceBetween = hero . getDistanceBetween ( enemy , friend ) if hero . getDis…" at bounding box center [896, 310] width 334 height 404
type textarea "hero.moveRight(2)"
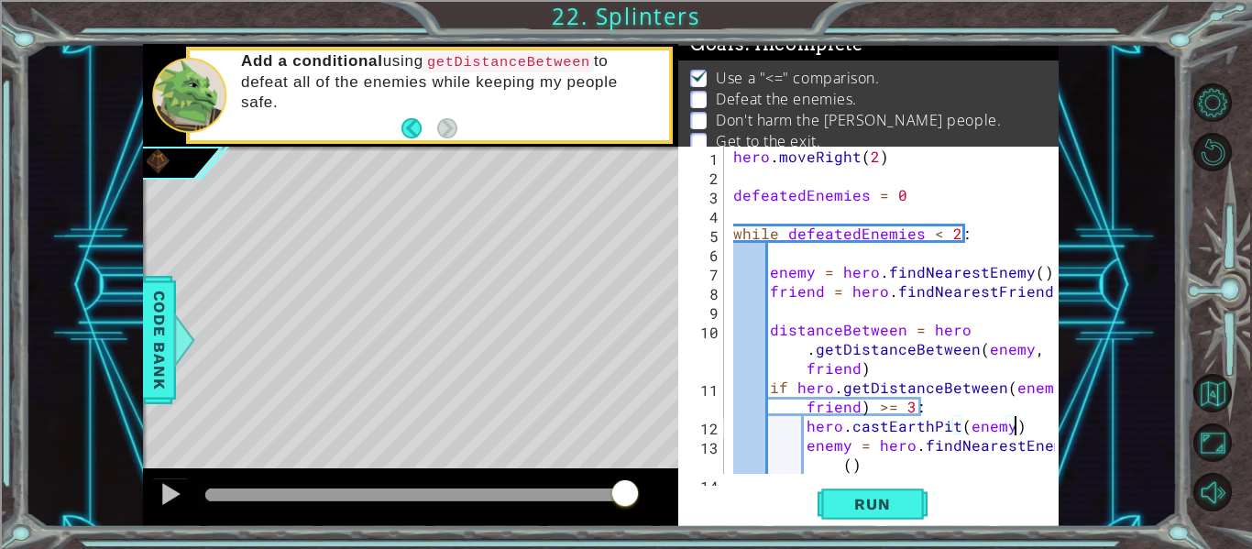
scroll to position [1, 0]
click at [939, 321] on div "hero . moveRight ( 2 ) defeatedEnemies = 0 while defeatedEnemies < 2 : enemy = …" at bounding box center [896, 339] width 334 height 385
type textarea "distanceBetween = hero.getDistanceBetween(enemy, friend)"
click at [898, 309] on div "hero . moveRight ( 2 ) defeatedEnemies = 0 while defeatedEnemies < 2 : enemy = …" at bounding box center [896, 339] width 334 height 385
click at [912, 201] on div "hero . moveRight ( 2 ) defeatedEnemies = 0 while defeatedEnemies < 2 : enemy = …" at bounding box center [896, 339] width 334 height 385
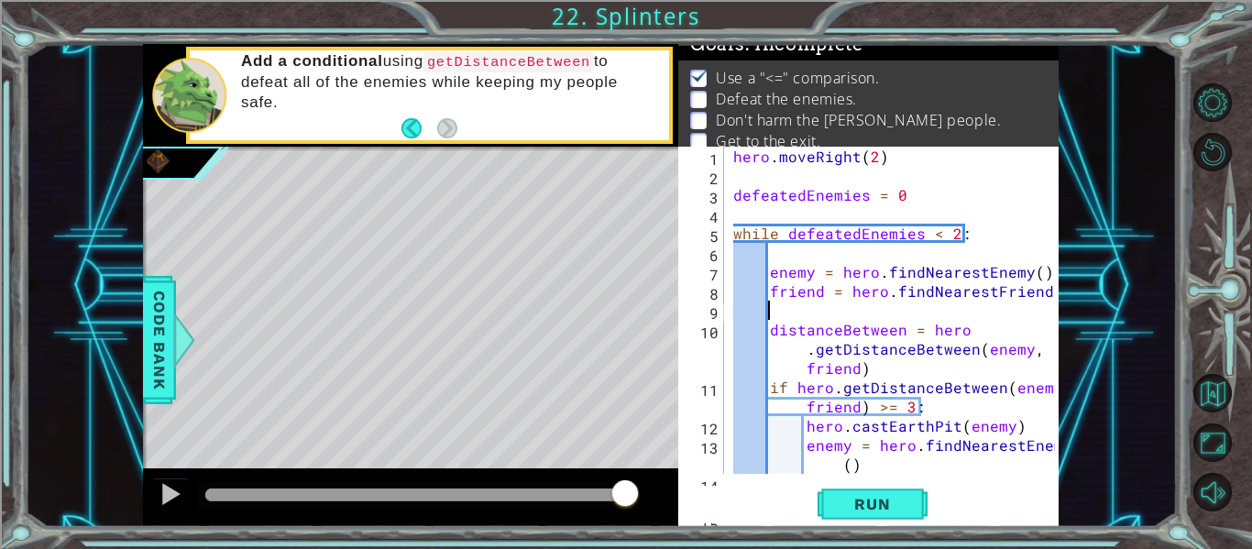
type textarea "defeatedEnemies = 0"
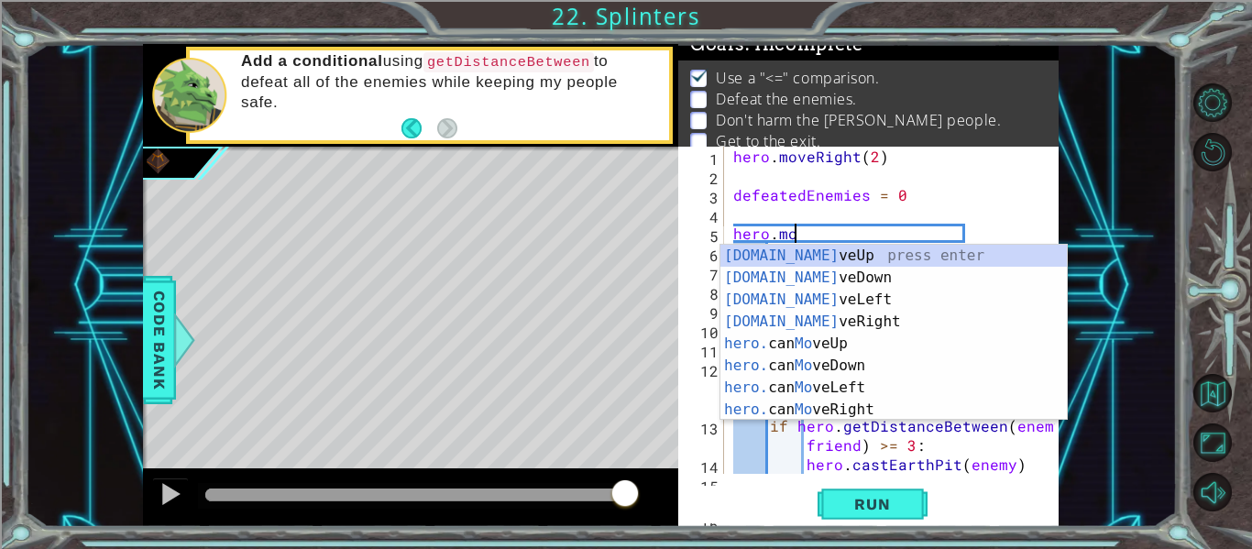
scroll to position [0, 4]
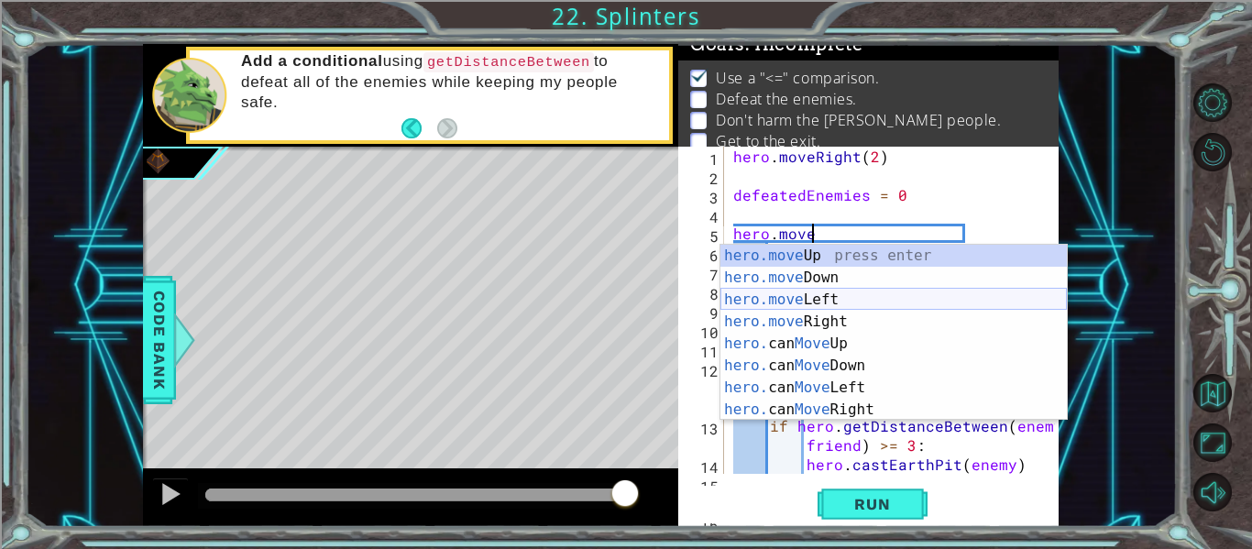
click at [853, 312] on div "hero.move Up press enter hero.move Down press enter hero.move Left press enter …" at bounding box center [893, 355] width 346 height 220
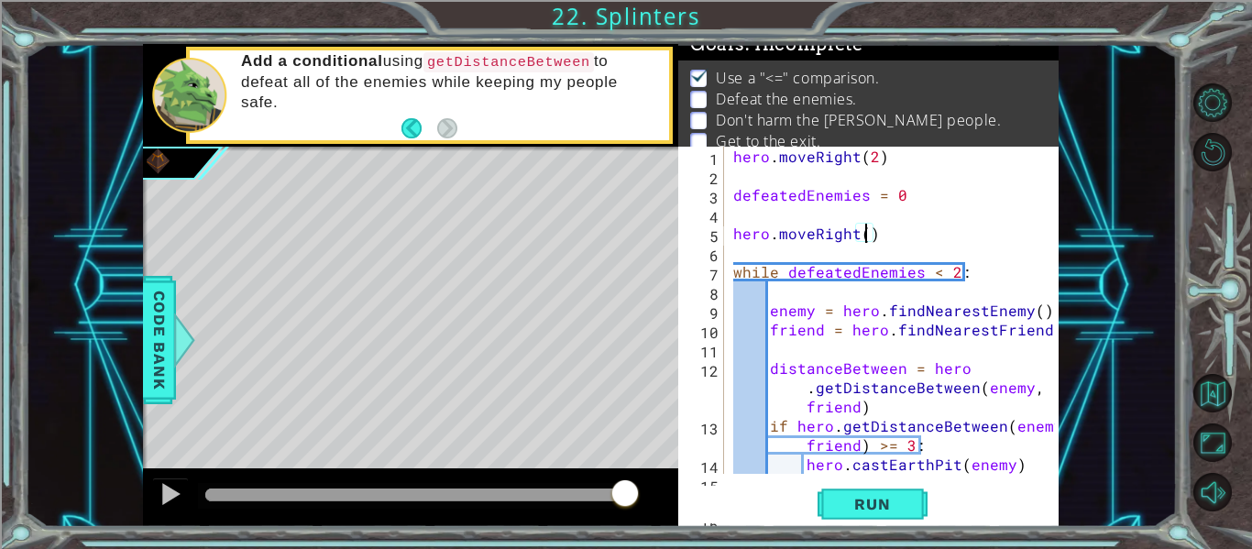
scroll to position [0, 8]
click at [877, 498] on span "Run" at bounding box center [872, 504] width 72 height 18
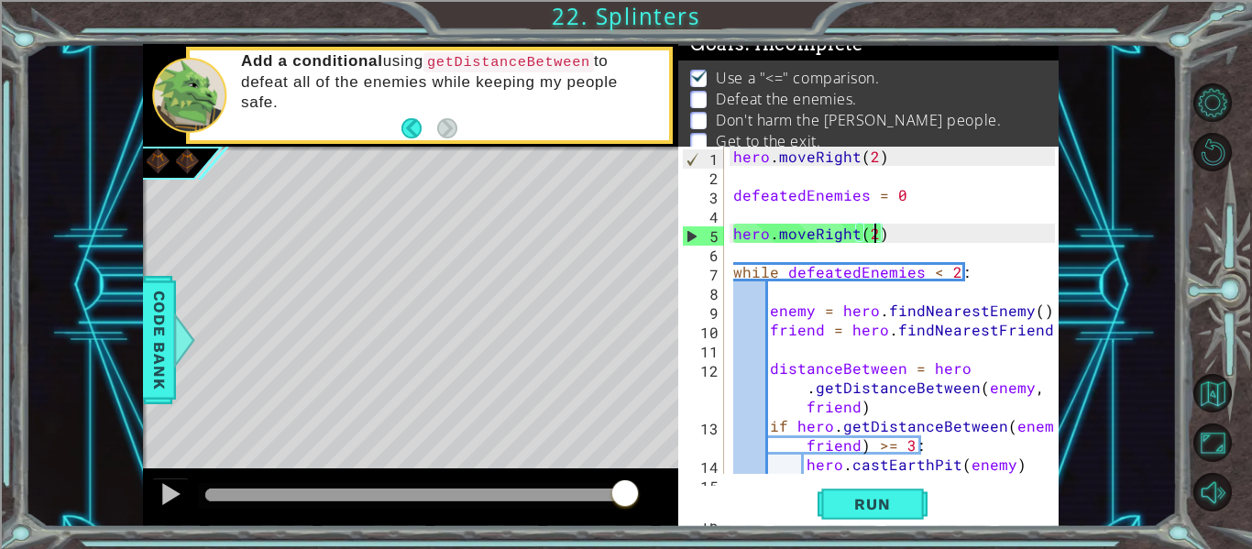
click at [818, 414] on div "hero . moveRight ( 2 ) defeatedEnemies = 0 hero . moveRight ( 2 ) while defeate…" at bounding box center [896, 339] width 334 height 385
type textarea "distanceBetween = hero.getDistanceBetween(enemy, friend)"
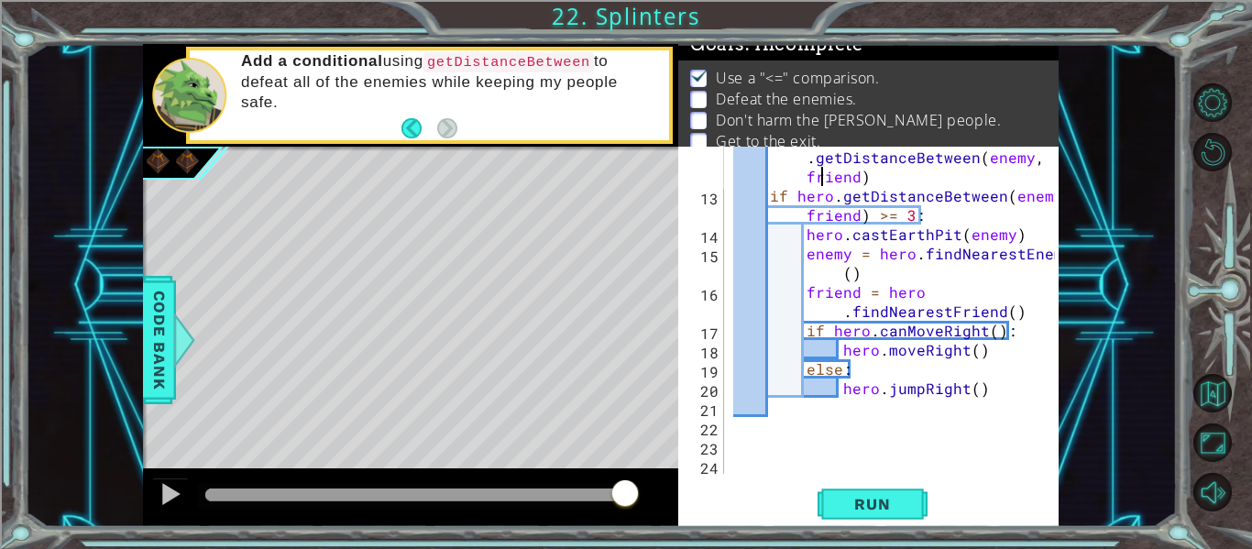
scroll to position [230, 0]
